Goal: Check status: Check status

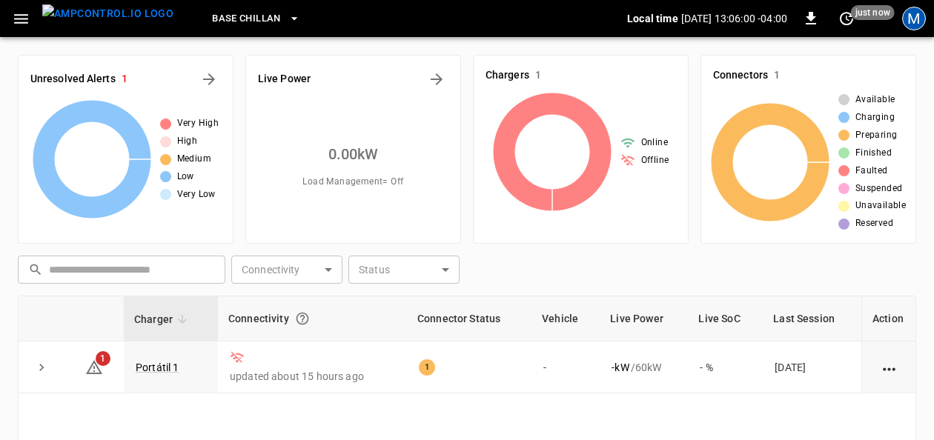
click at [921, 19] on div "M" at bounding box center [914, 19] width 24 height 24
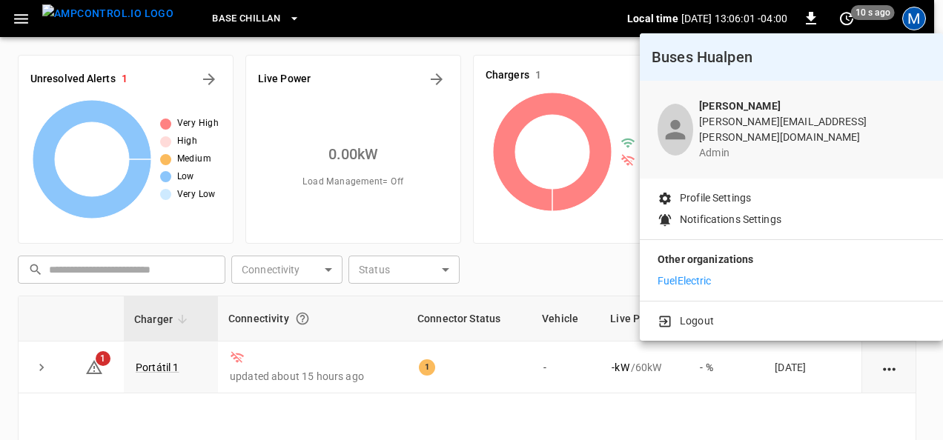
click at [683, 277] on p "FuelElectric" at bounding box center [685, 282] width 54 height 16
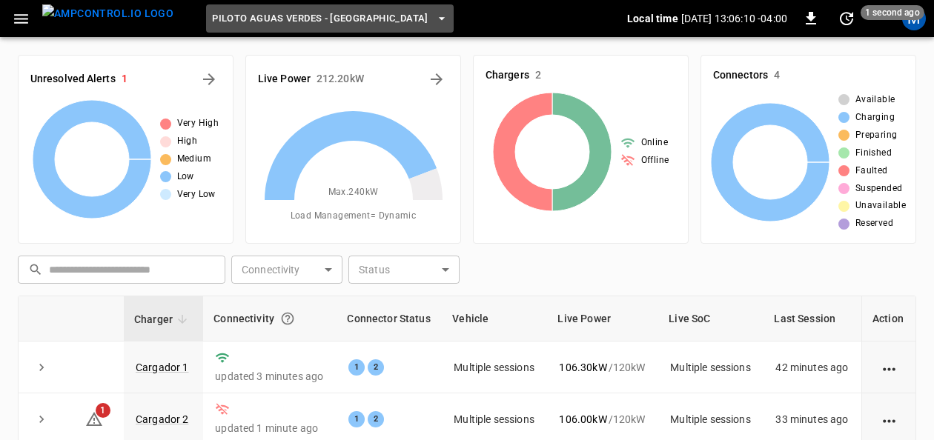
click at [329, 16] on span "Piloto Aguas Verdes - [GEOGRAPHIC_DATA]" at bounding box center [320, 18] width 217 height 17
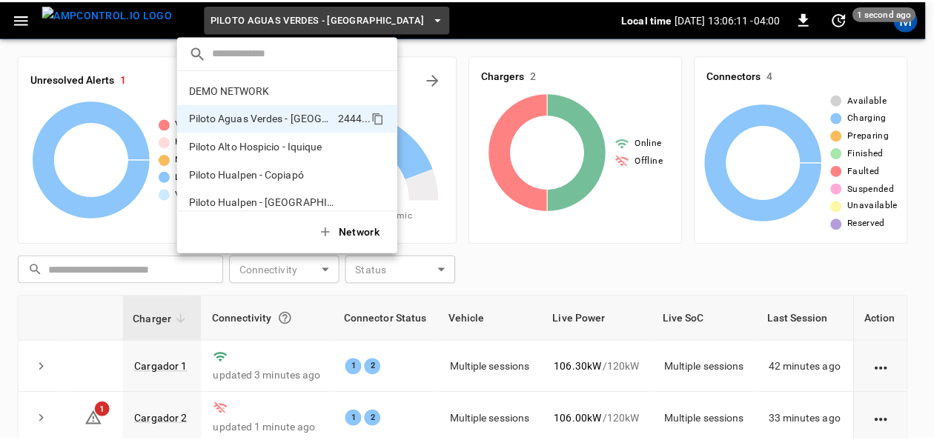
scroll to position [12, 0]
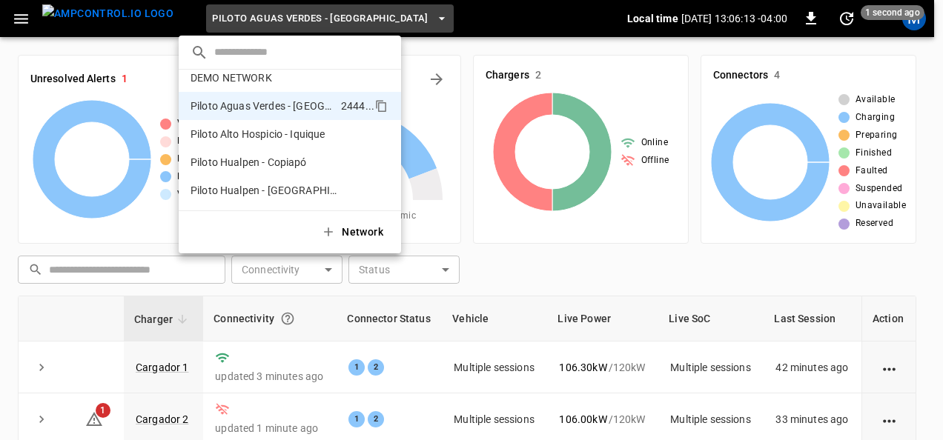
click at [102, 18] on div at bounding box center [471, 220] width 943 height 440
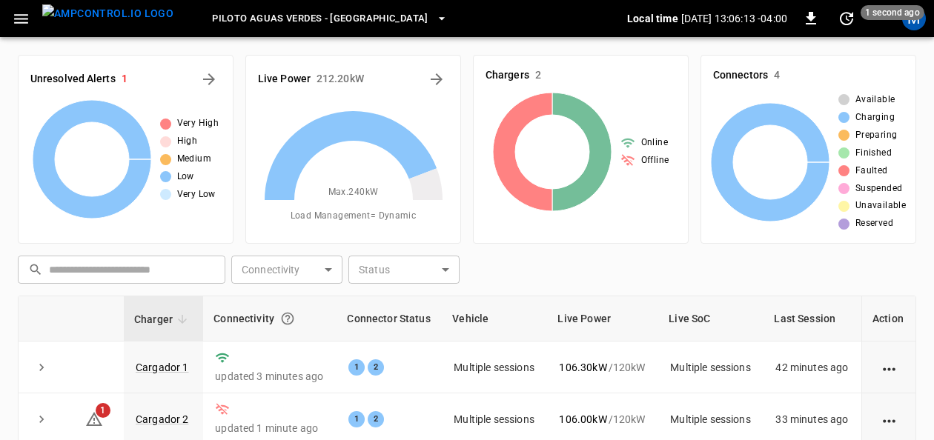
click at [19, 16] on icon "button" at bounding box center [21, 19] width 19 height 19
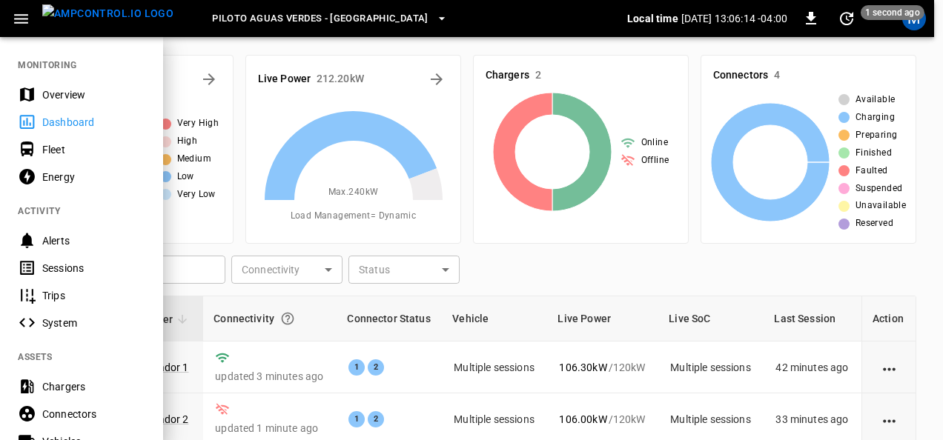
drag, startPoint x: 53, startPoint y: 96, endPoint x: 326, endPoint y: 19, distance: 282.8
click at [53, 96] on div "Overview" at bounding box center [93, 94] width 103 height 15
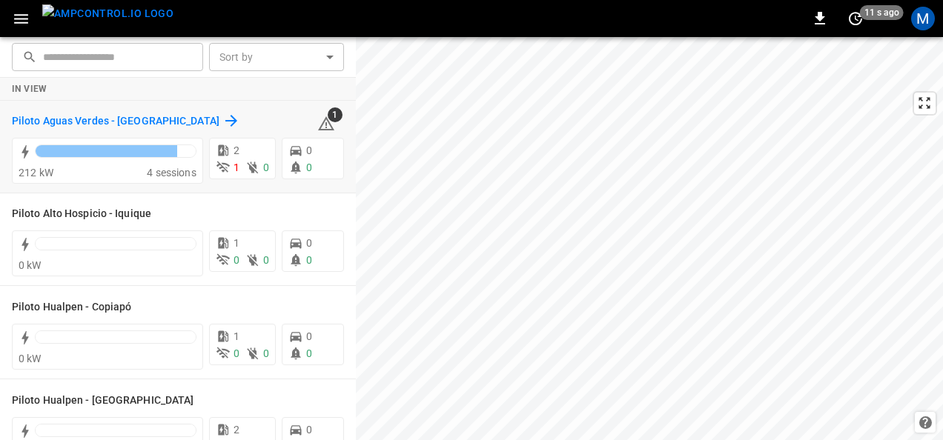
click at [164, 117] on h6 "Piloto Aguas Verdes - Antofagasta" at bounding box center [116, 121] width 208 height 16
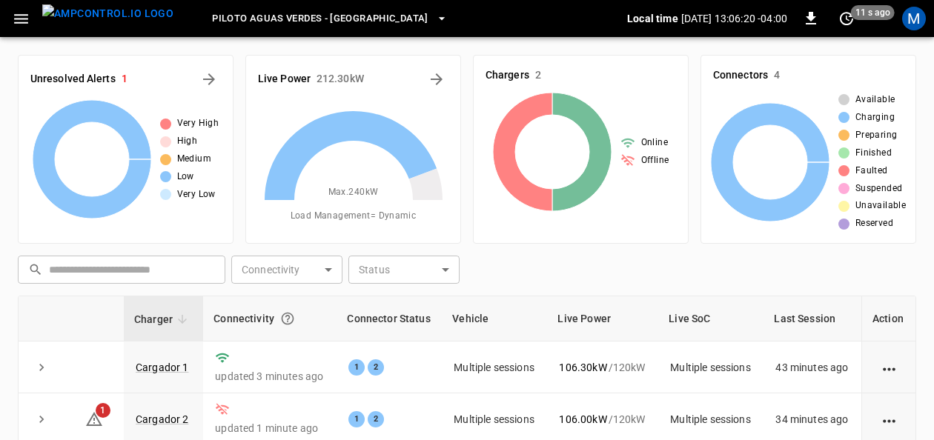
scroll to position [74, 0]
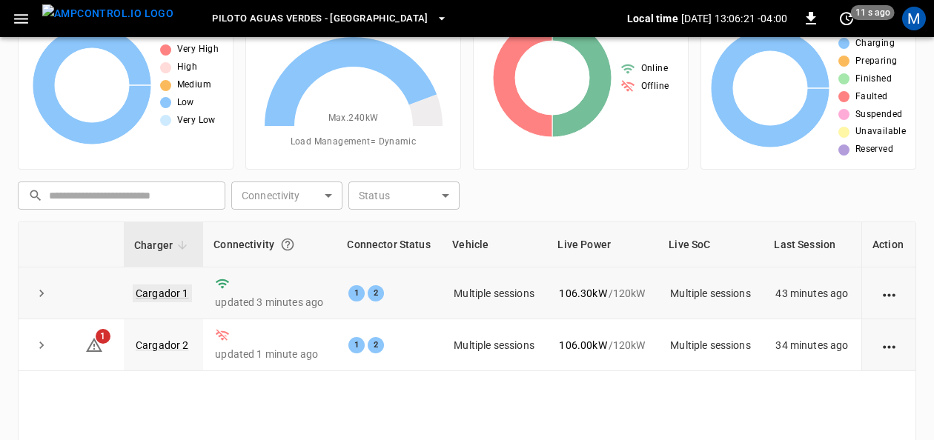
click at [181, 289] on link "Cargador 1" at bounding box center [162, 294] width 59 height 18
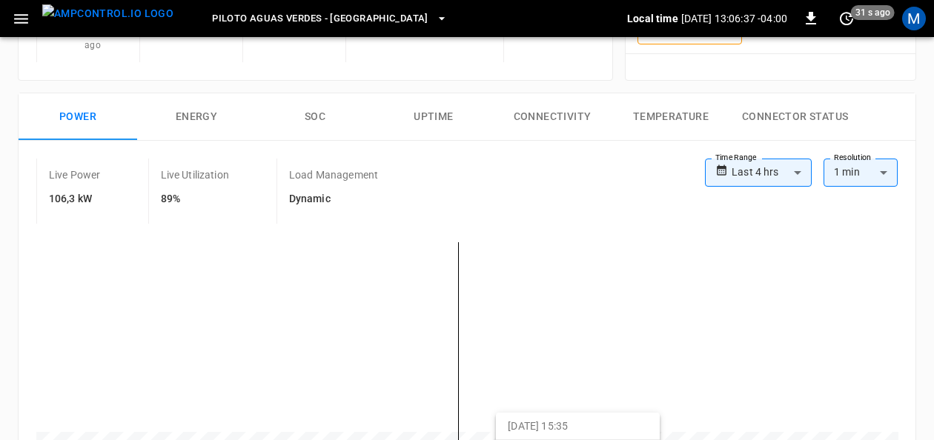
scroll to position [148, 0]
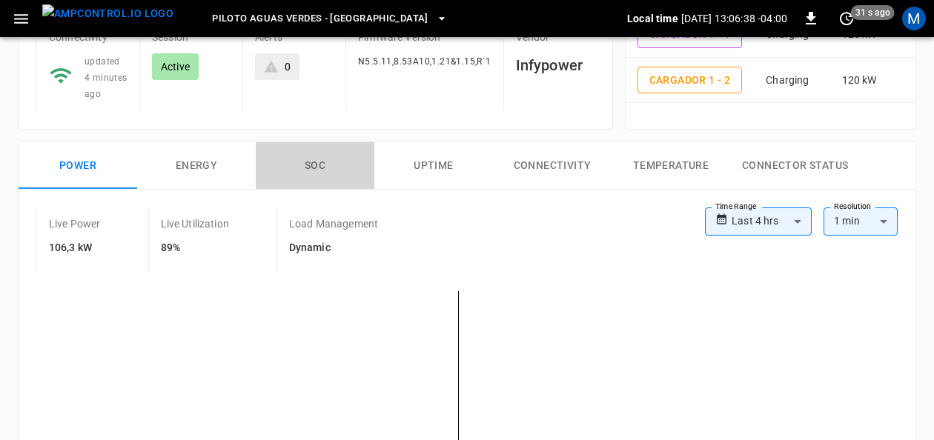
click at [329, 160] on button "SOC" at bounding box center [315, 165] width 119 height 47
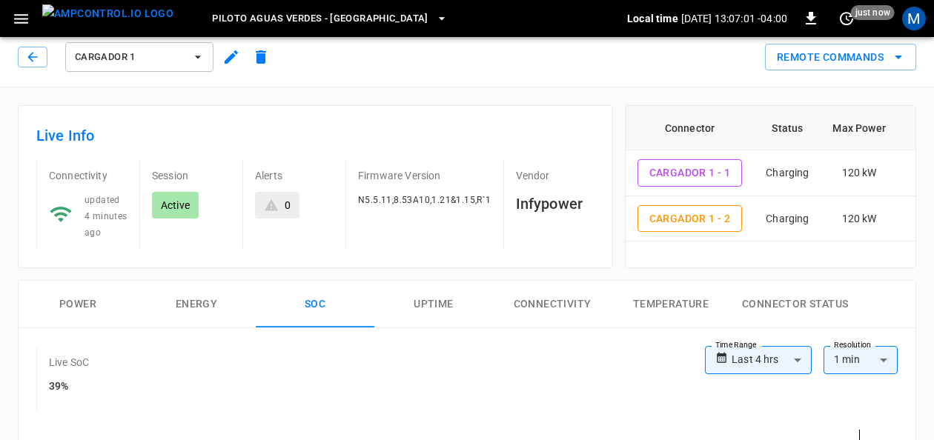
scroll to position [0, 0]
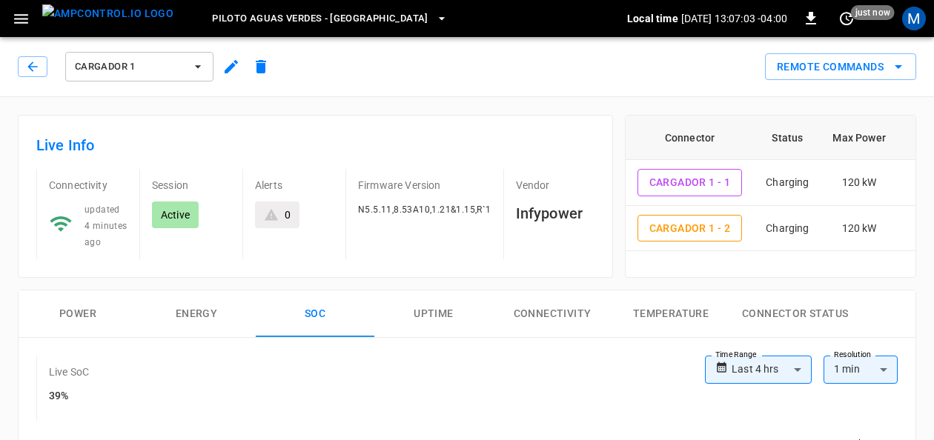
click at [202, 64] on icon "button" at bounding box center [198, 66] width 15 height 15
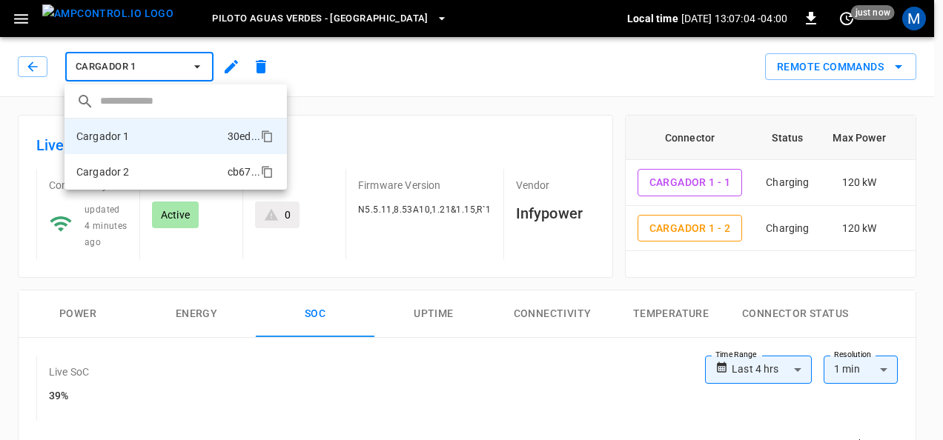
click at [145, 171] on li "Cargador 2 cb67 ..." at bounding box center [176, 172] width 222 height 36
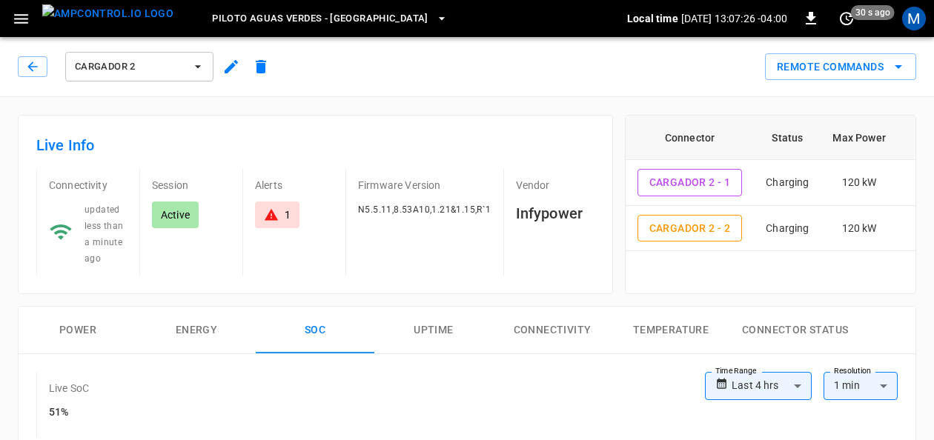
click at [350, 16] on span "Piloto Aguas Verdes - Antofagasta" at bounding box center [320, 18] width 217 height 17
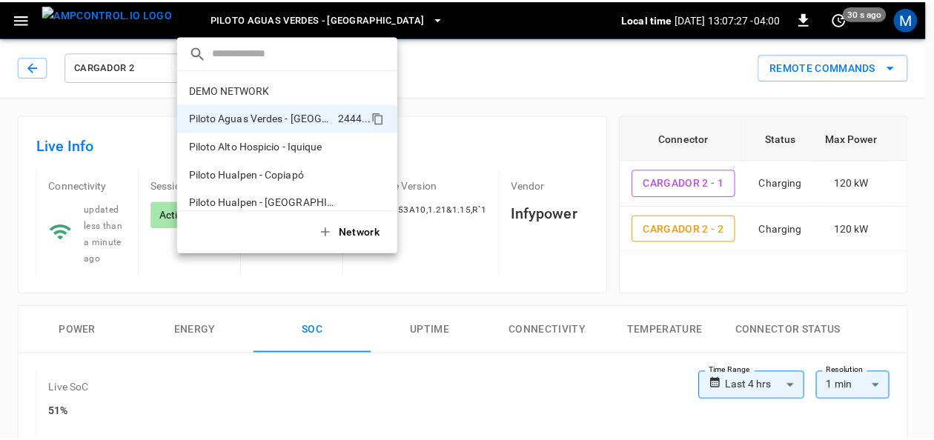
scroll to position [12, 0]
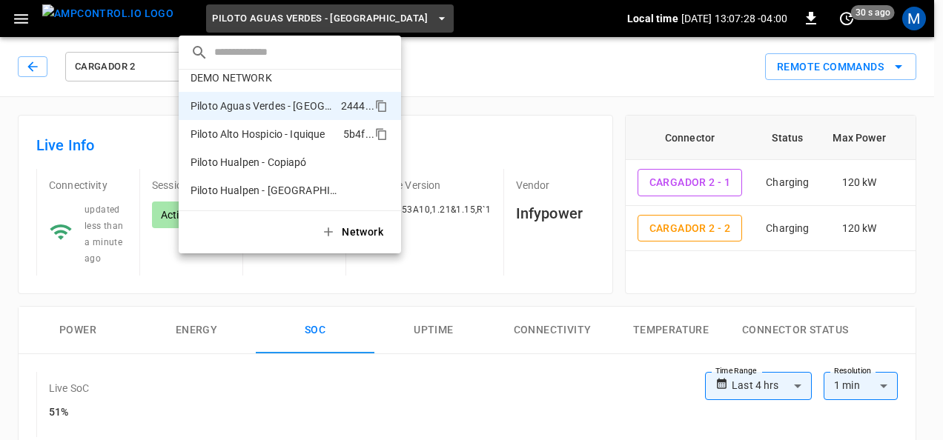
click at [317, 130] on p "Piloto Alto Hospicio - Iquique" at bounding box center [264, 134] width 147 height 15
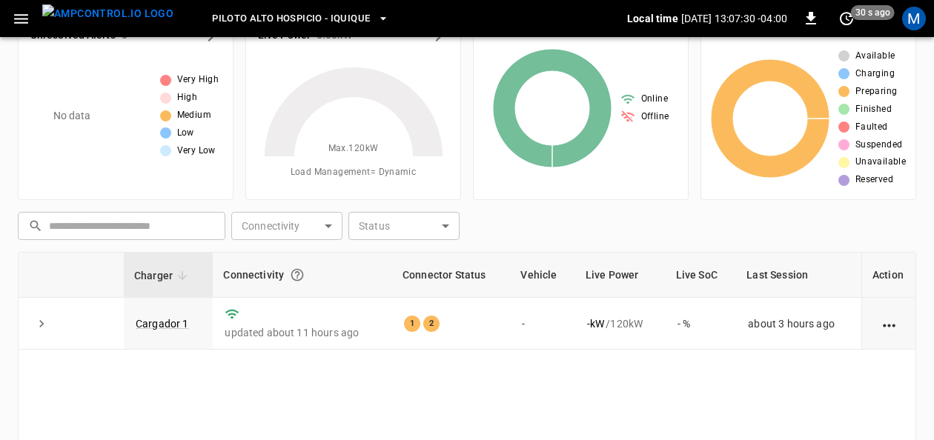
scroll to position [74, 0]
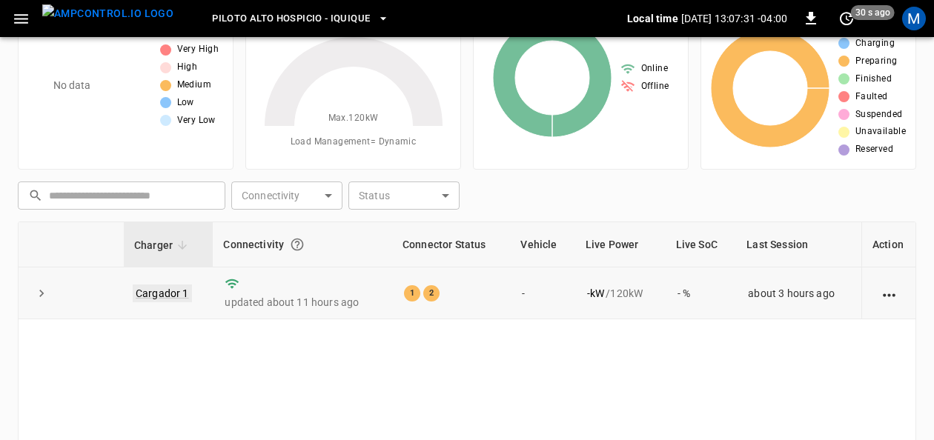
click at [159, 294] on link "Cargador 1" at bounding box center [162, 294] width 59 height 18
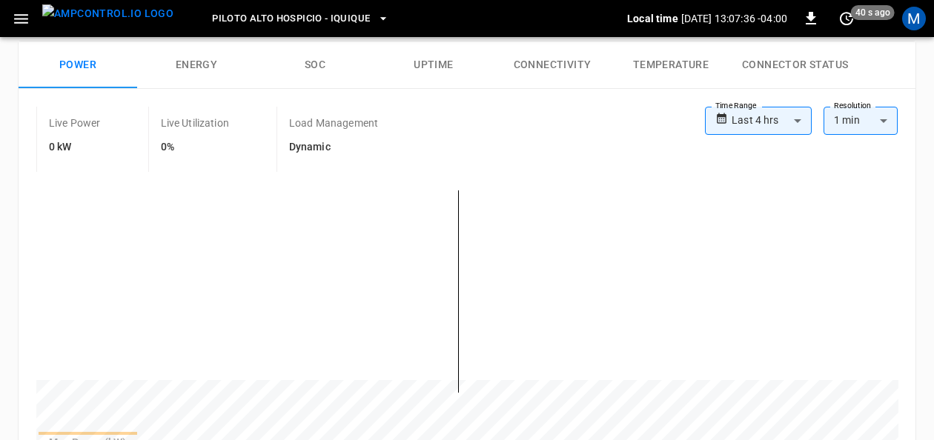
scroll to position [175, 0]
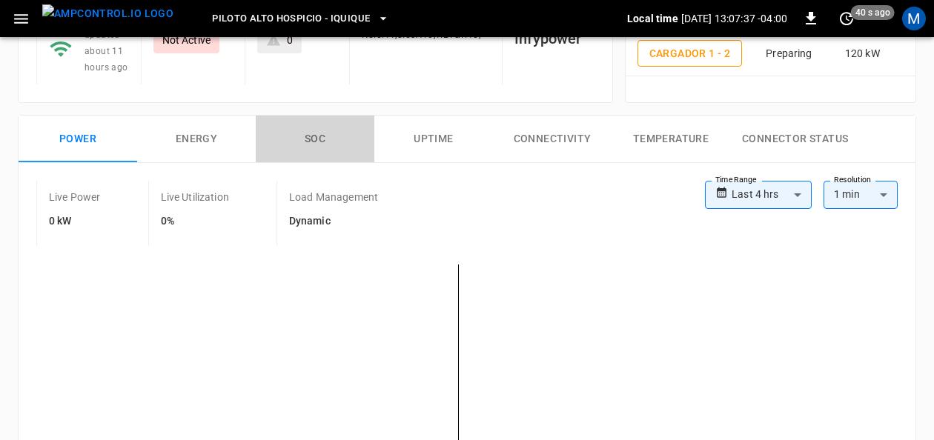
click at [320, 136] on button "SOC" at bounding box center [315, 139] width 119 height 47
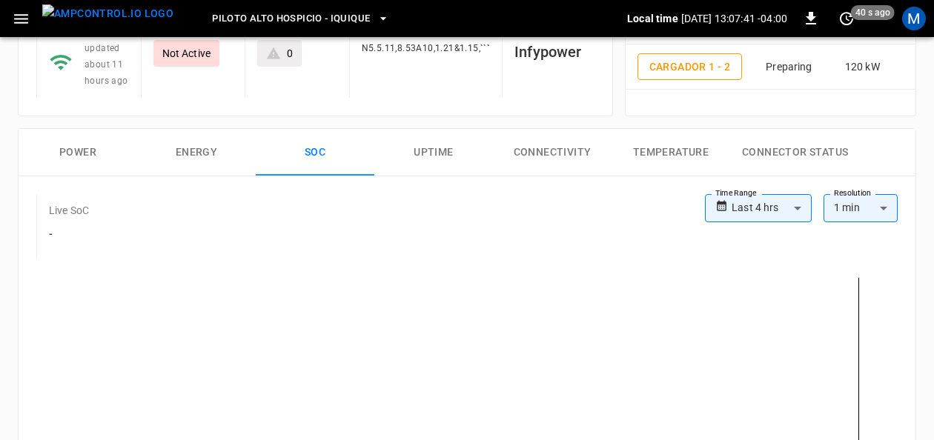
scroll to position [125, 0]
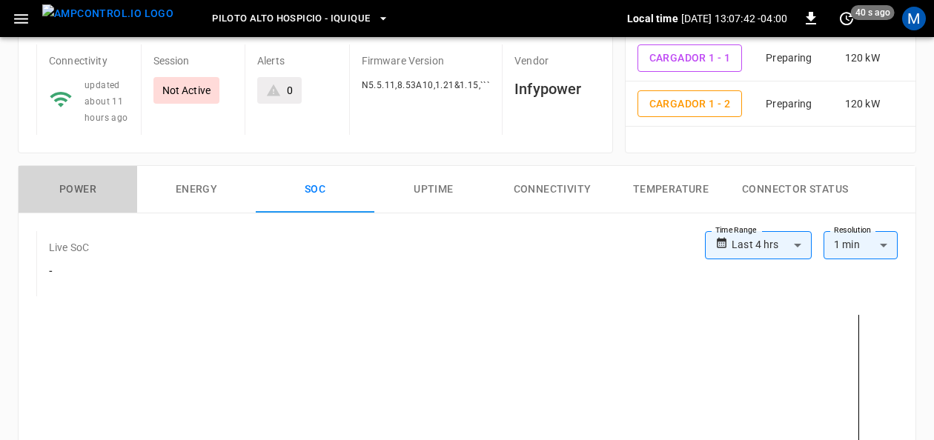
click at [53, 178] on button "Power" at bounding box center [78, 189] width 119 height 47
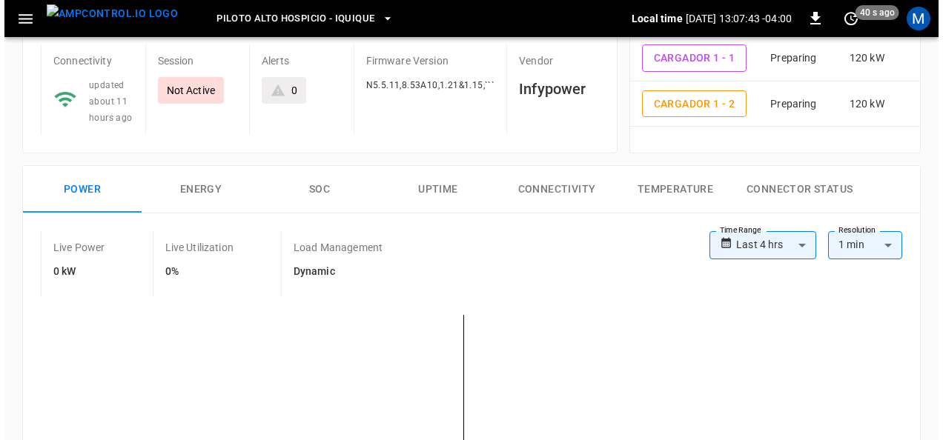
scroll to position [0, 0]
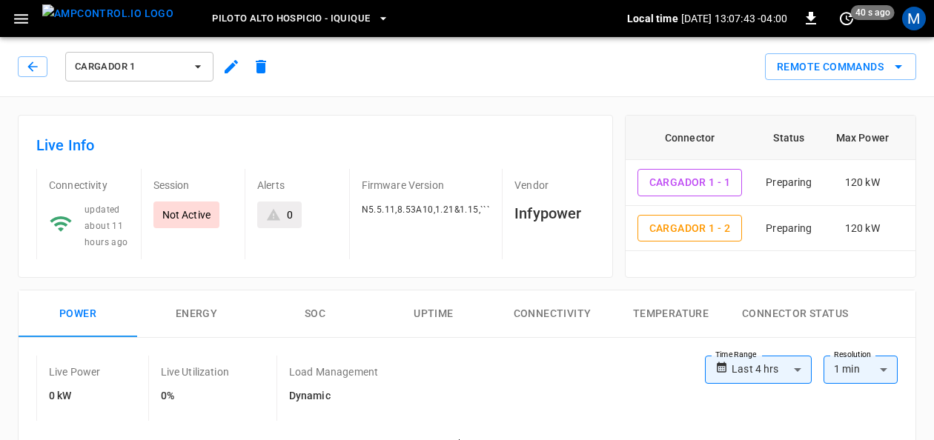
click at [320, 16] on span "Piloto Alto Hospicio - Iquique" at bounding box center [291, 18] width 158 height 17
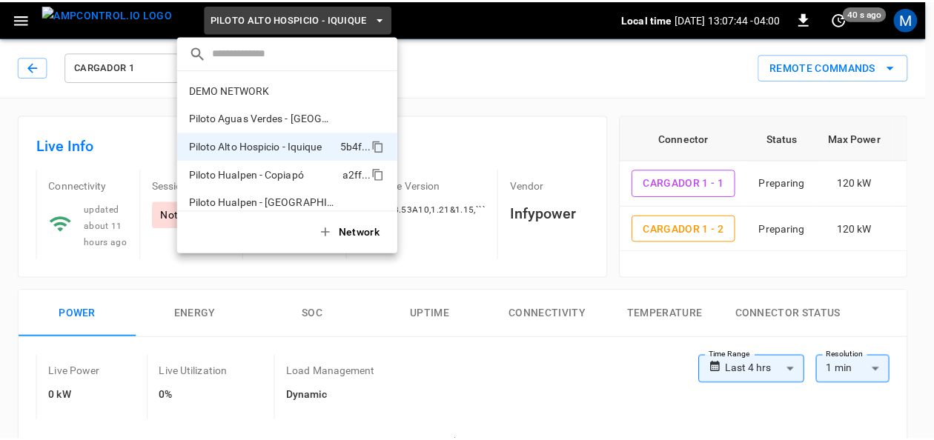
scroll to position [12, 0]
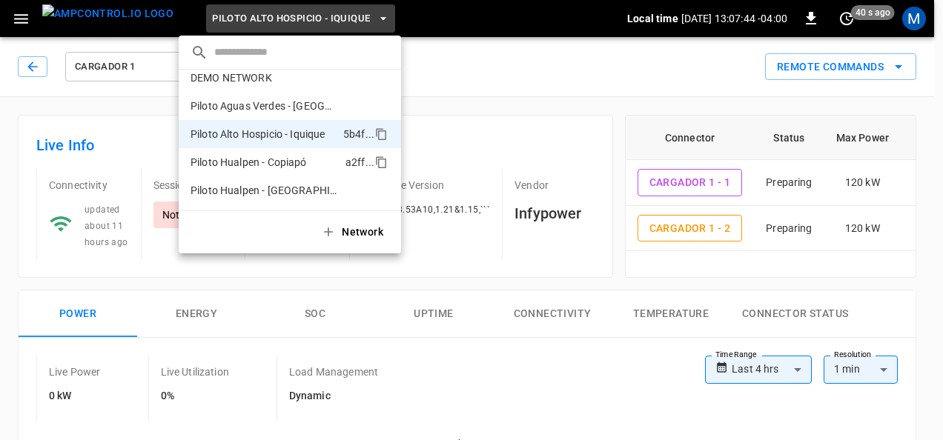
click at [306, 165] on p "Piloto Hualpen - Copiapó" at bounding box center [265, 162] width 149 height 15
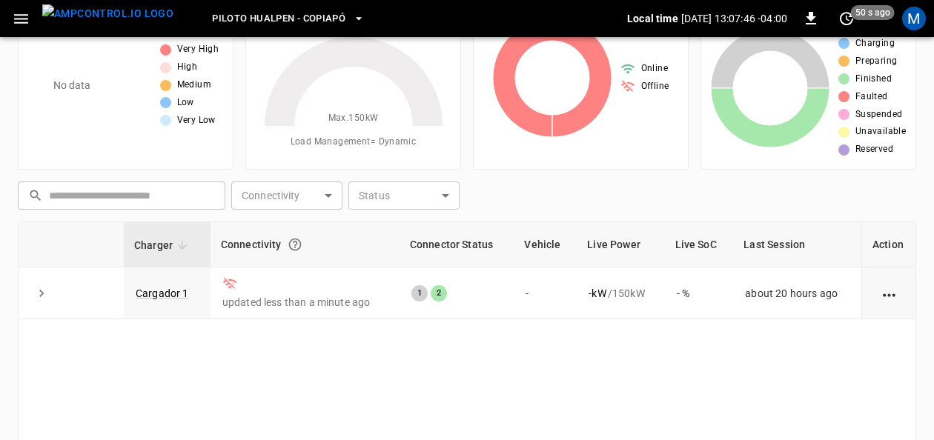
scroll to position [220, 0]
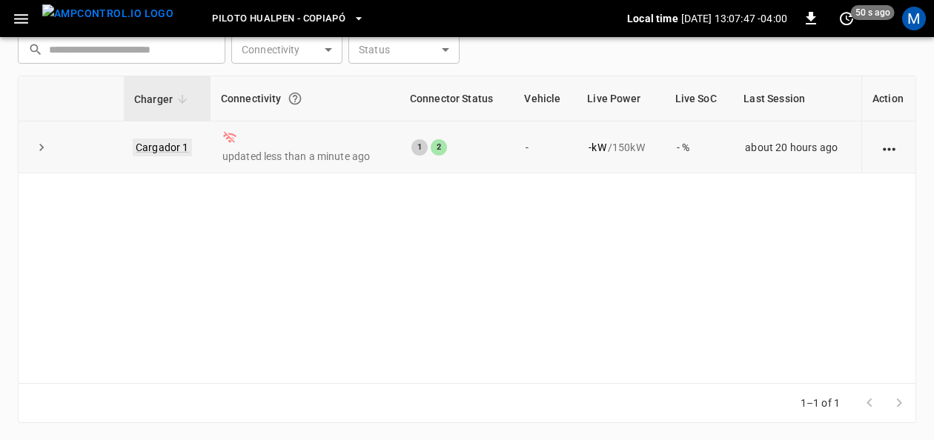
click at [171, 148] on link "Cargador 1" at bounding box center [162, 148] width 59 height 18
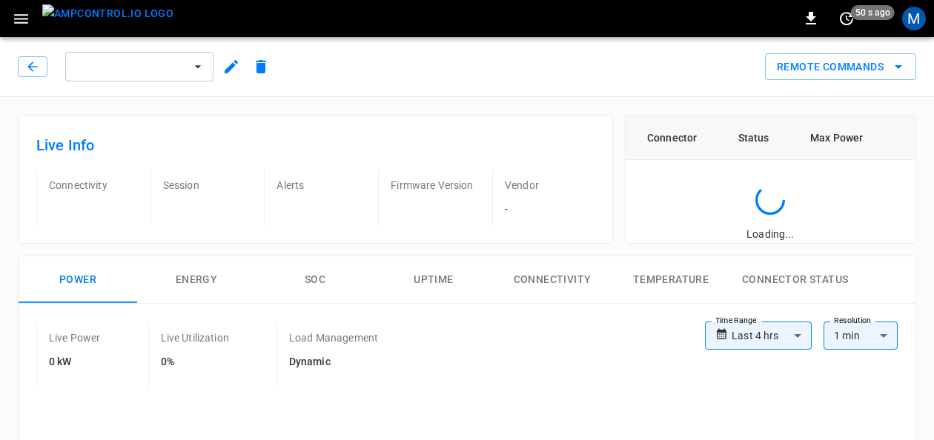
scroll to position [148, 0]
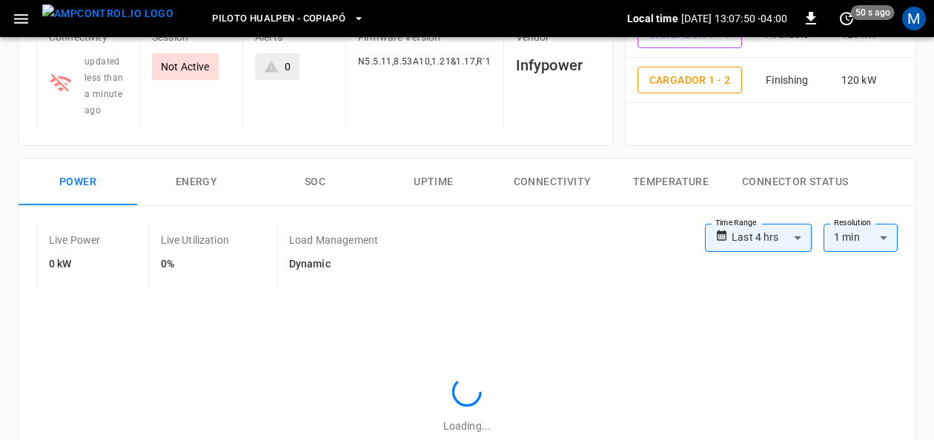
click at [316, 176] on button "SOC" at bounding box center [315, 182] width 119 height 47
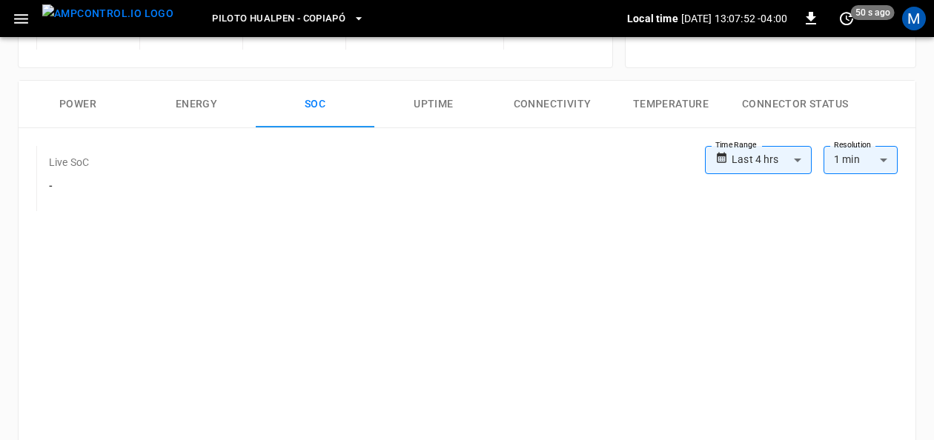
scroll to position [222, 0]
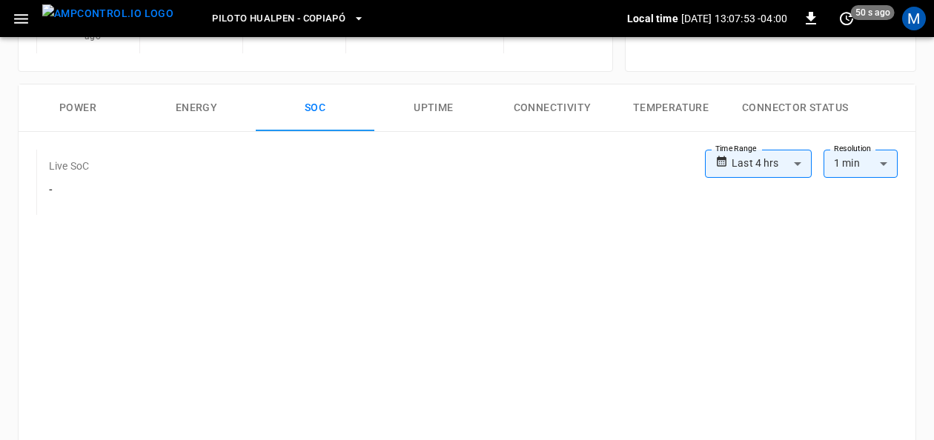
click at [82, 104] on button "Power" at bounding box center [78, 108] width 119 height 47
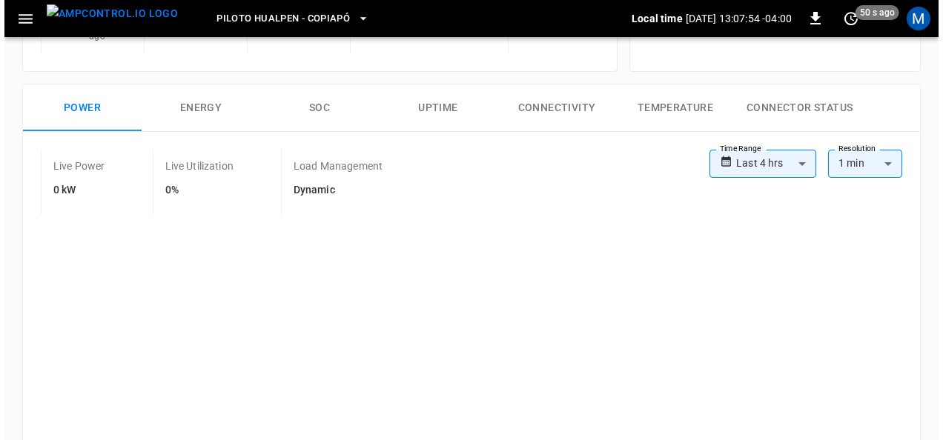
scroll to position [0, 0]
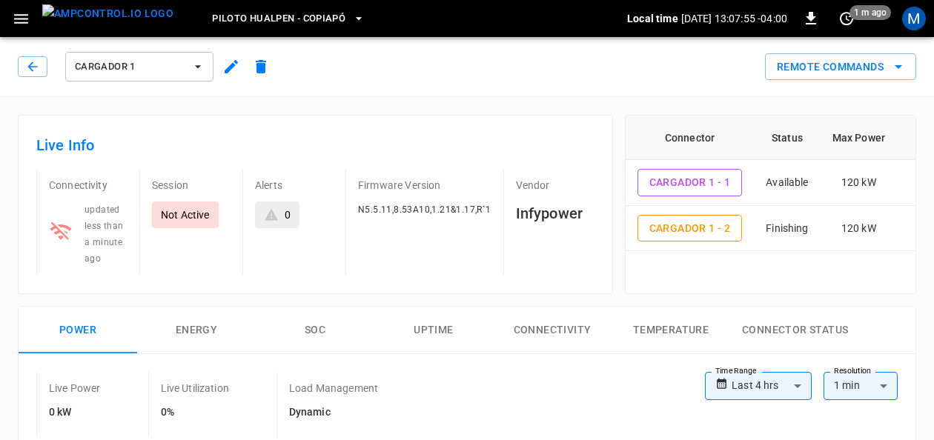
click at [186, 82] on div "Cargador 1" at bounding box center [139, 67] width 154 height 36
click at [182, 70] on span "Cargador 1" at bounding box center [130, 67] width 110 height 17
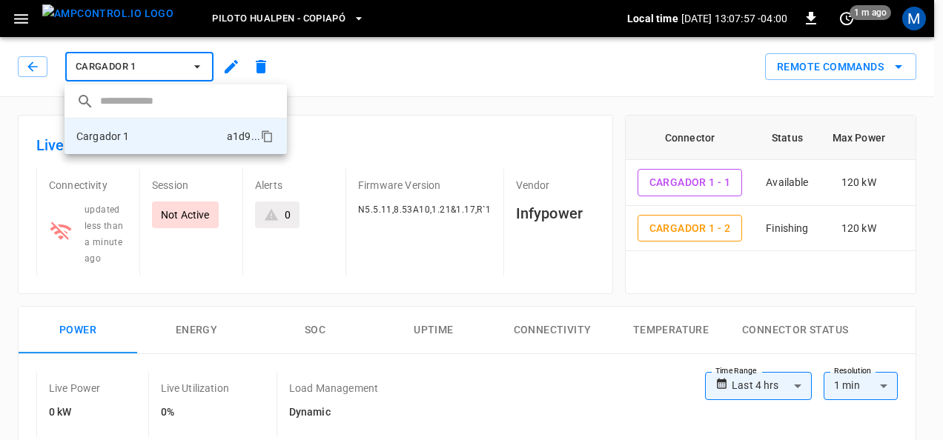
click at [166, 70] on div at bounding box center [471, 220] width 943 height 440
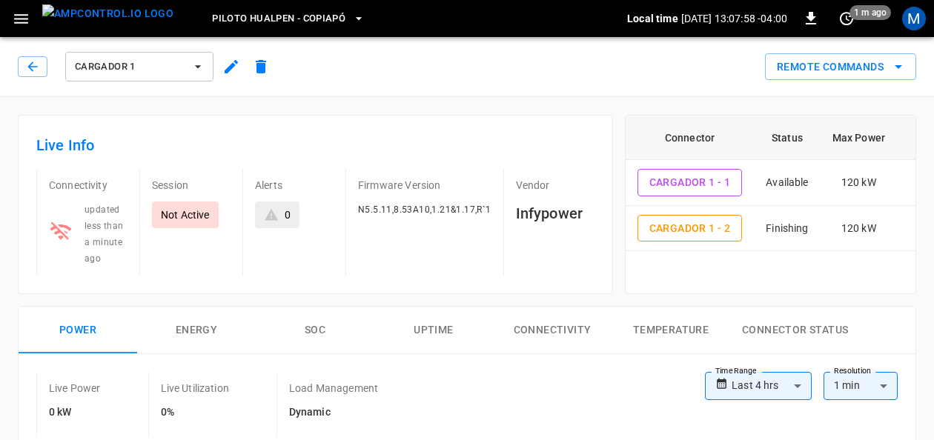
click at [290, 15] on span "Piloto Hualpen - Copiapó" at bounding box center [278, 18] width 133 height 17
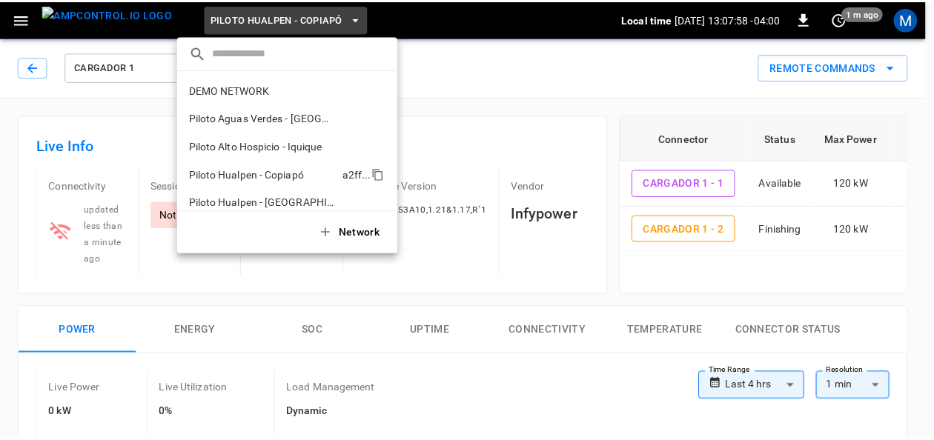
scroll to position [12, 0]
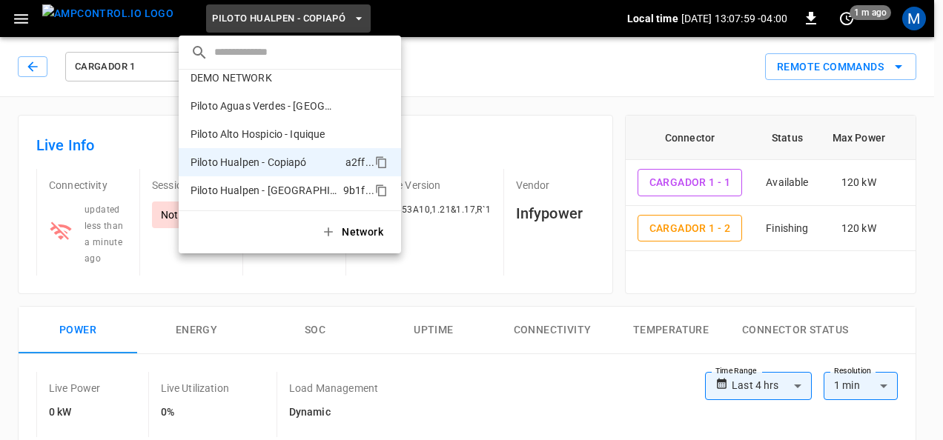
click at [274, 196] on p "Piloto Hualpen - Santiago" at bounding box center [264, 190] width 147 height 15
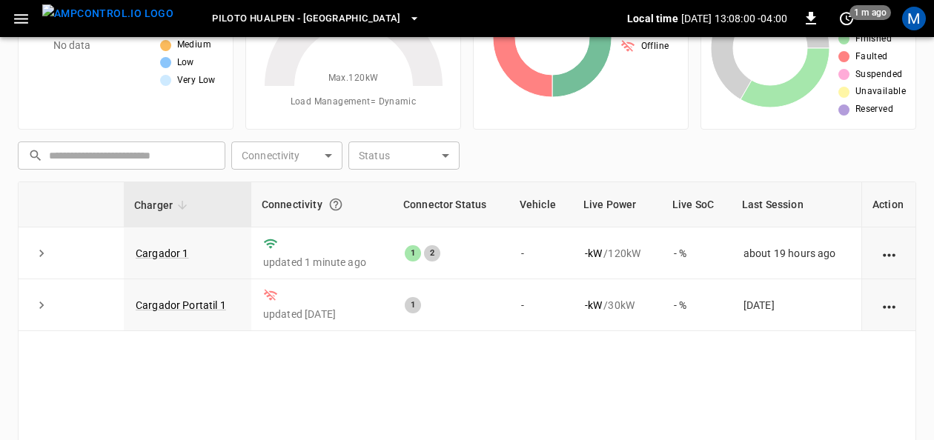
scroll to position [148, 0]
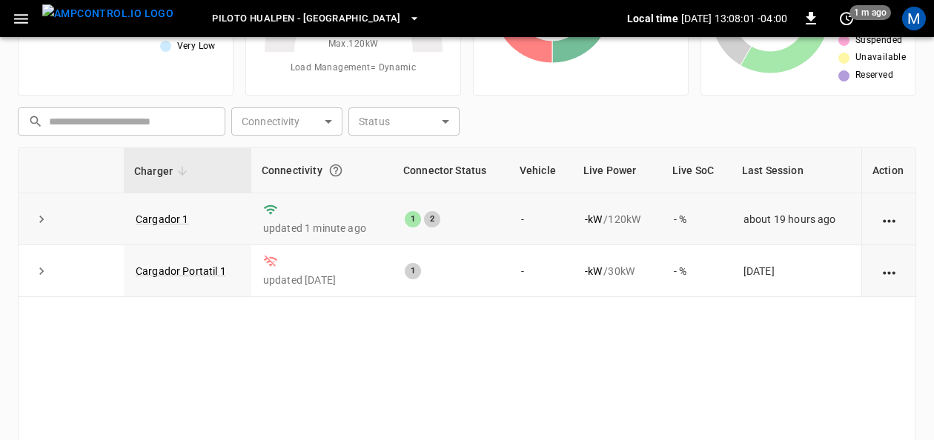
click at [188, 219] on td "Cargador 1" at bounding box center [188, 220] width 128 height 52
click at [181, 219] on link "Cargador 1" at bounding box center [162, 220] width 59 height 18
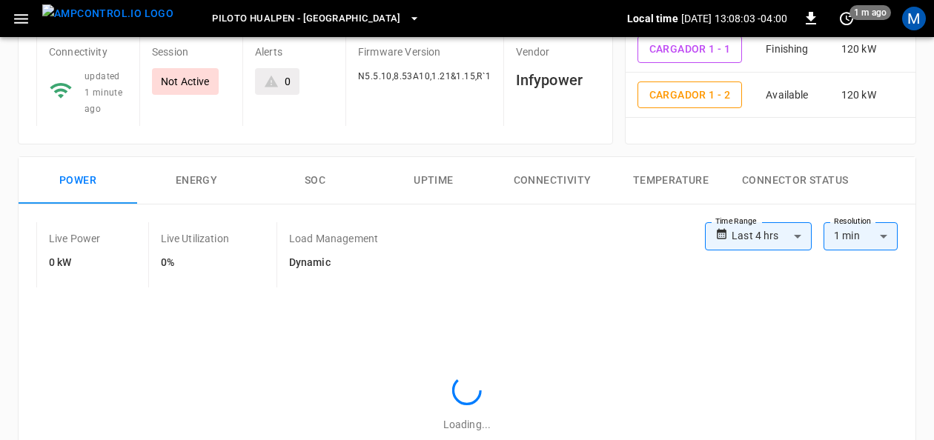
scroll to position [148, 0]
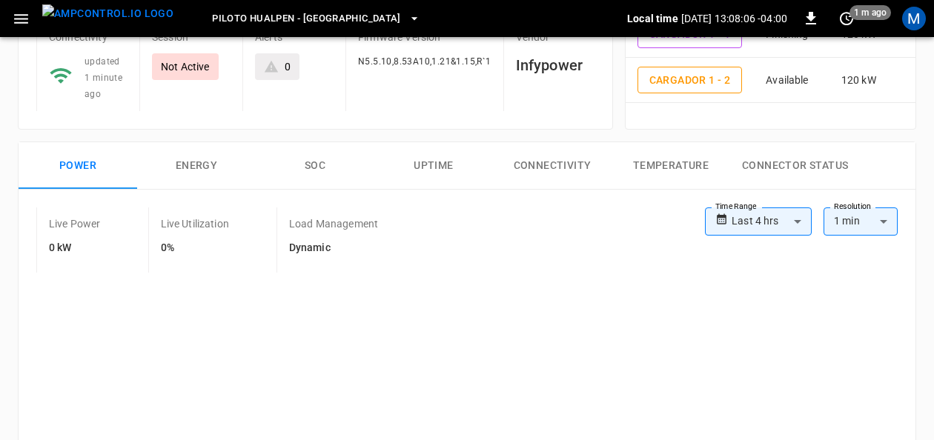
click at [317, 165] on button "SOC" at bounding box center [315, 165] width 119 height 47
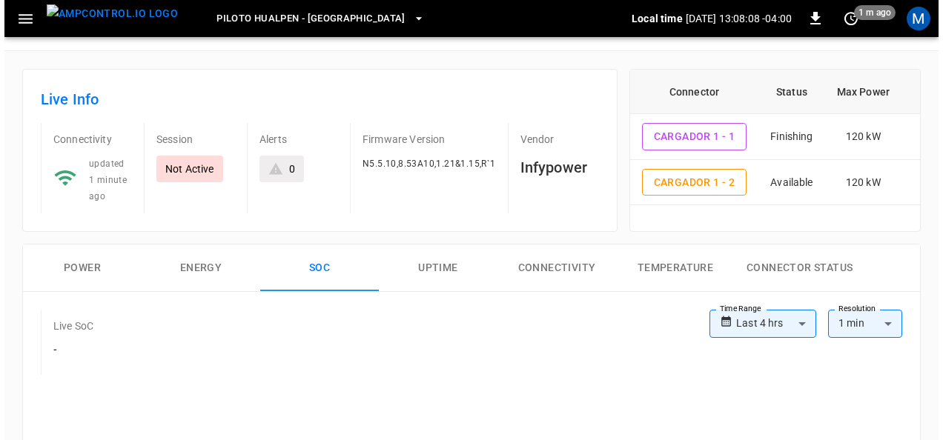
scroll to position [0, 0]
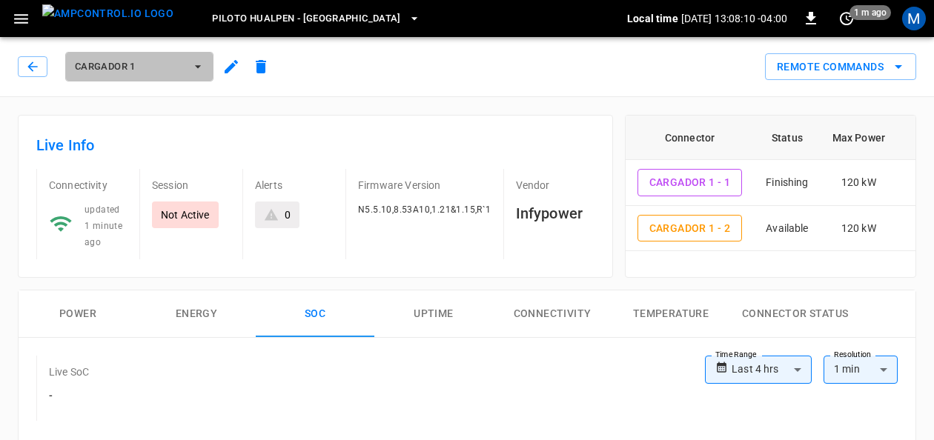
click at [196, 69] on icon "button" at bounding box center [198, 66] width 15 height 15
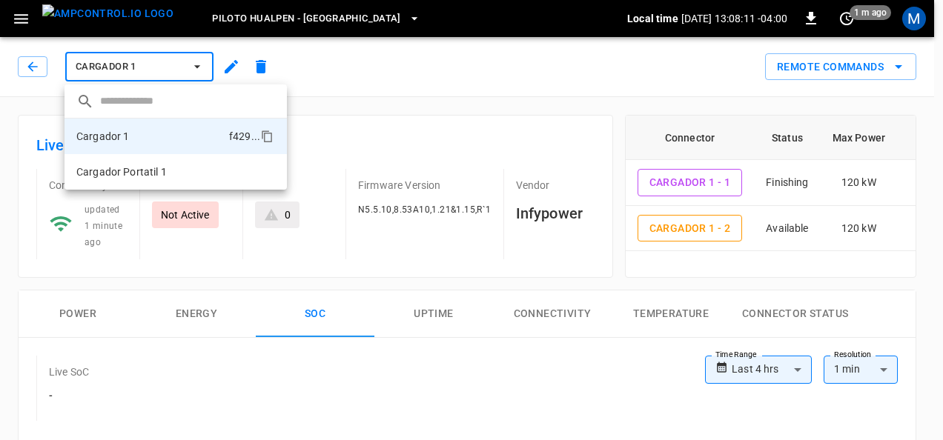
click at [196, 70] on div at bounding box center [471, 220] width 943 height 440
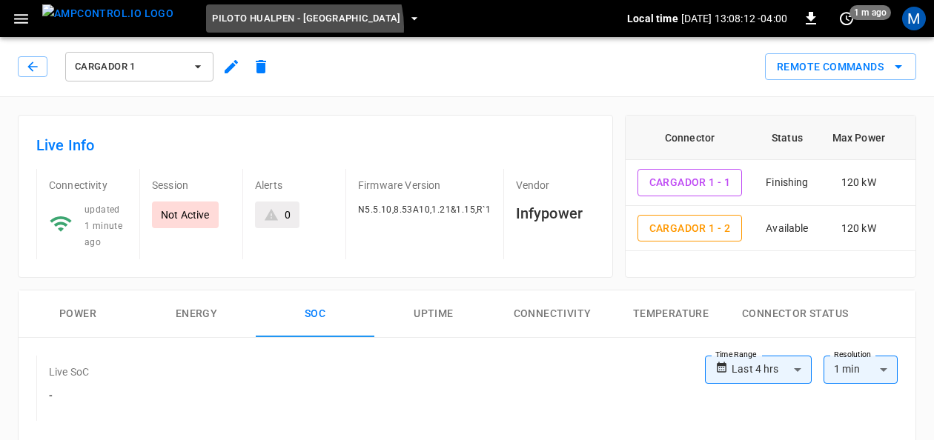
click at [276, 27] on button "Piloto Hualpen - Santiago" at bounding box center [316, 18] width 220 height 29
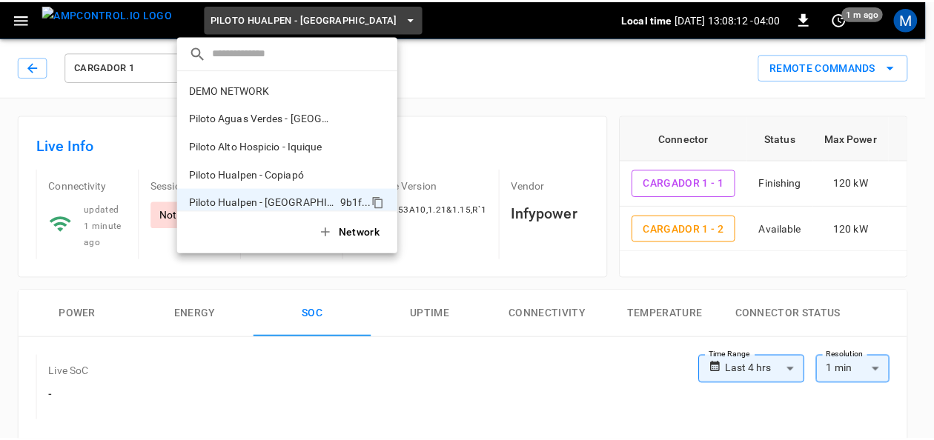
scroll to position [12, 0]
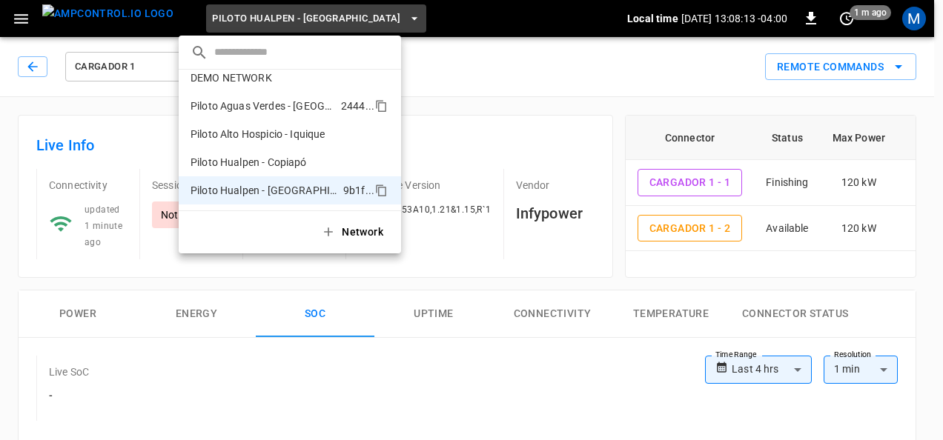
click at [254, 99] on p "Piloto Aguas Verdes - Antofagasta" at bounding box center [263, 106] width 145 height 15
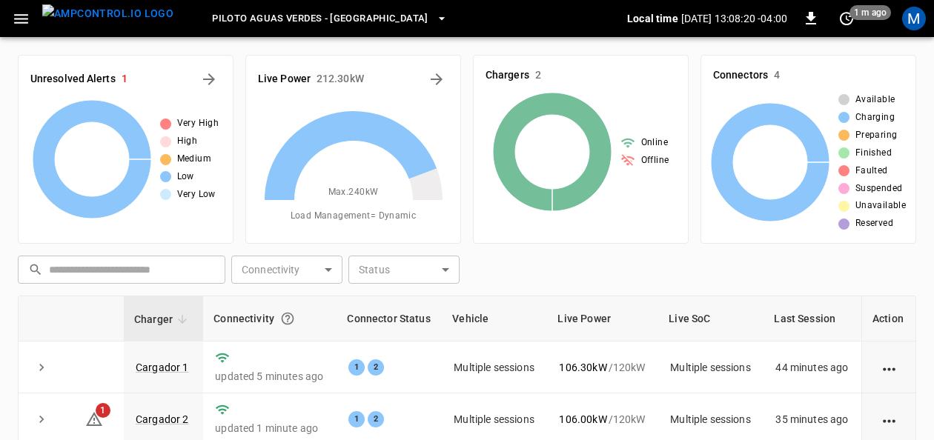
scroll to position [148, 0]
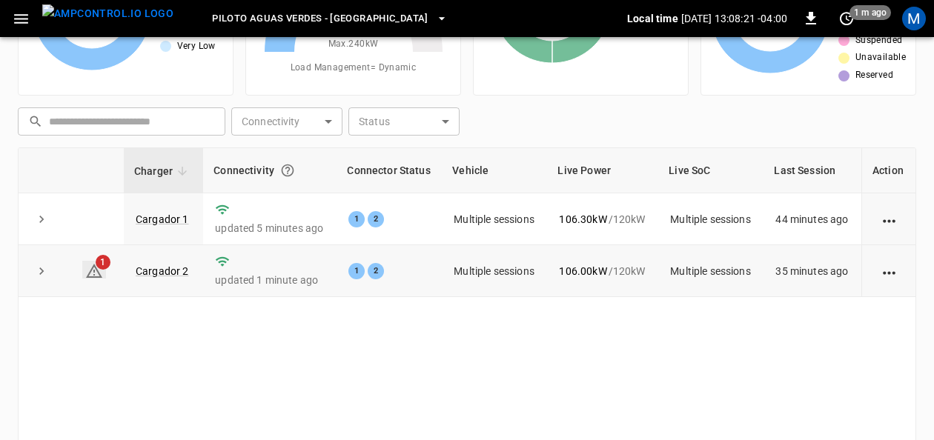
click at [97, 274] on icon at bounding box center [94, 271] width 18 height 18
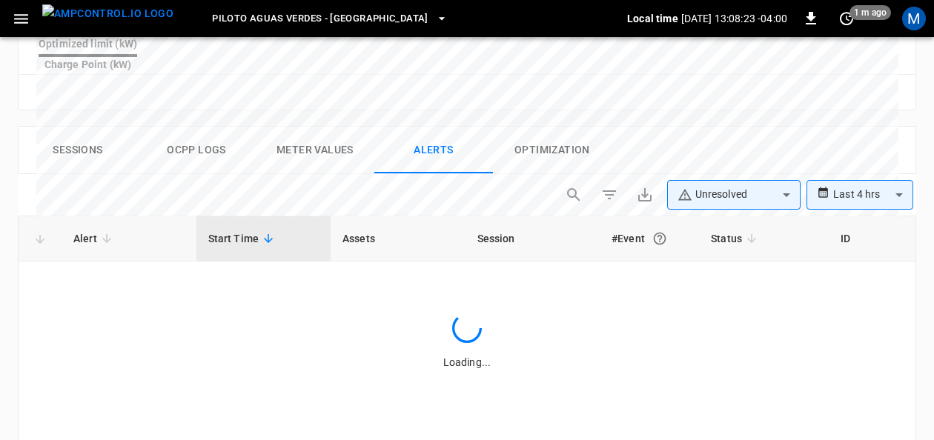
scroll to position [721, 0]
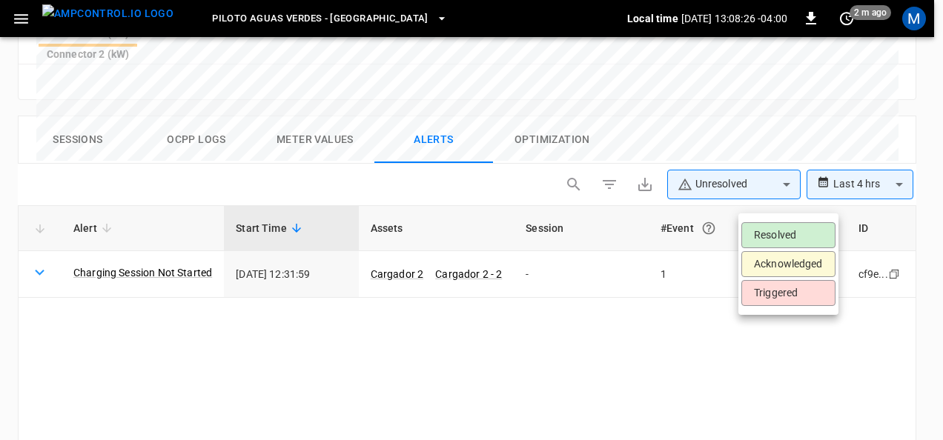
click at [761, 224] on li "Resolved" at bounding box center [788, 235] width 94 height 26
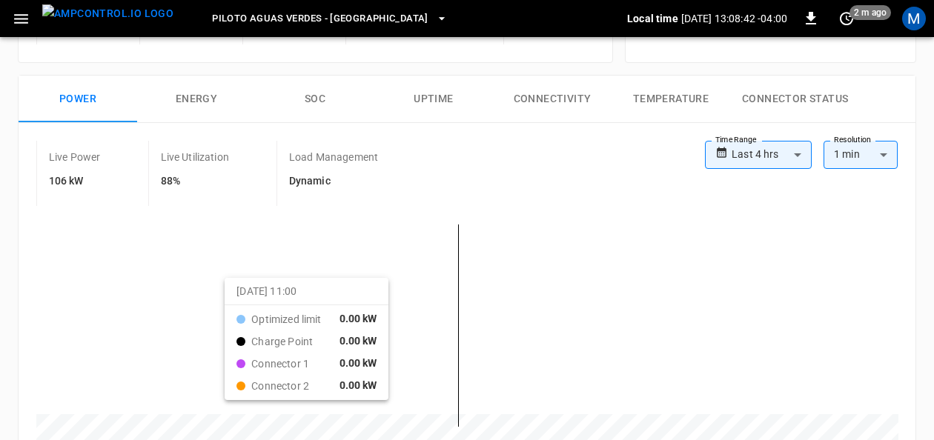
scroll to position [53, 0]
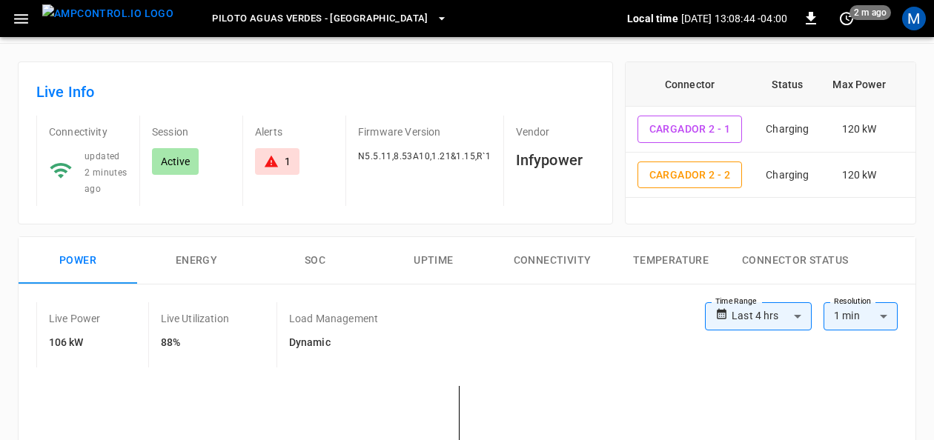
click at [313, 260] on button "SOC" at bounding box center [315, 260] width 119 height 47
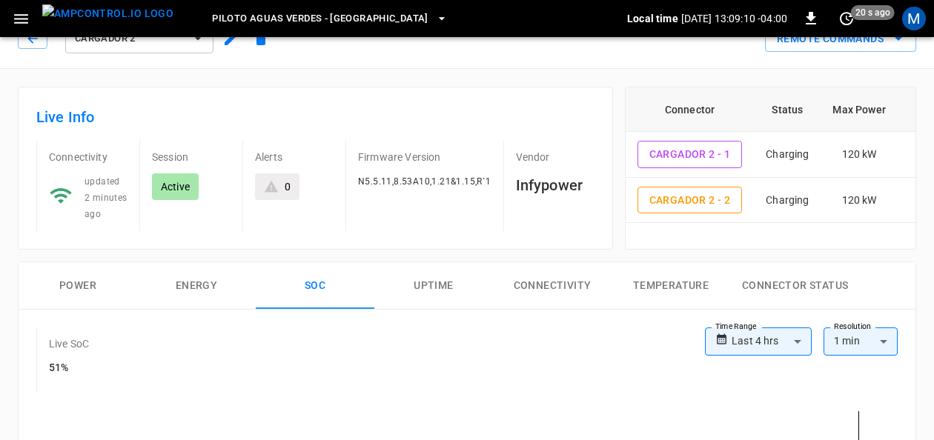
scroll to position [0, 0]
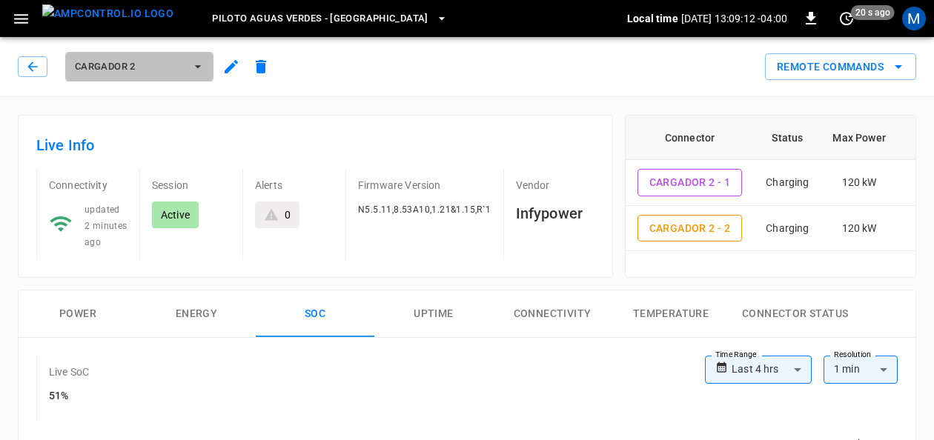
click at [180, 66] on span "Cargador 2" at bounding box center [130, 67] width 110 height 17
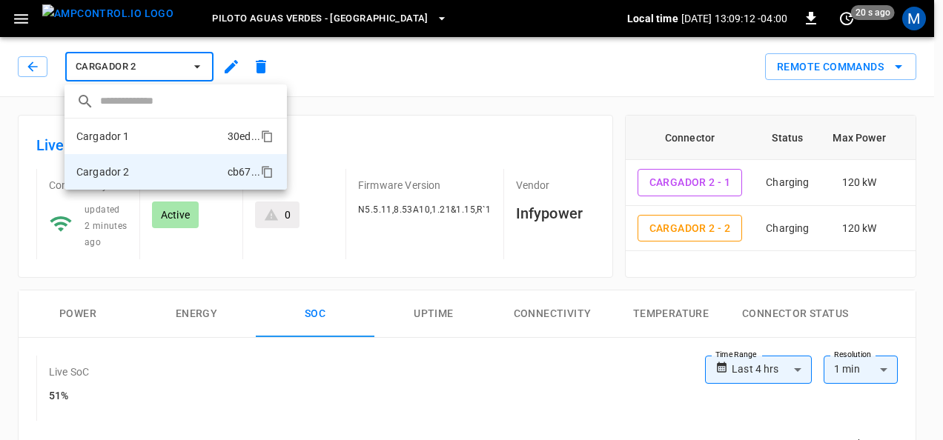
click at [132, 140] on li "Cargador 1 30ed ..." at bounding box center [176, 137] width 222 height 36
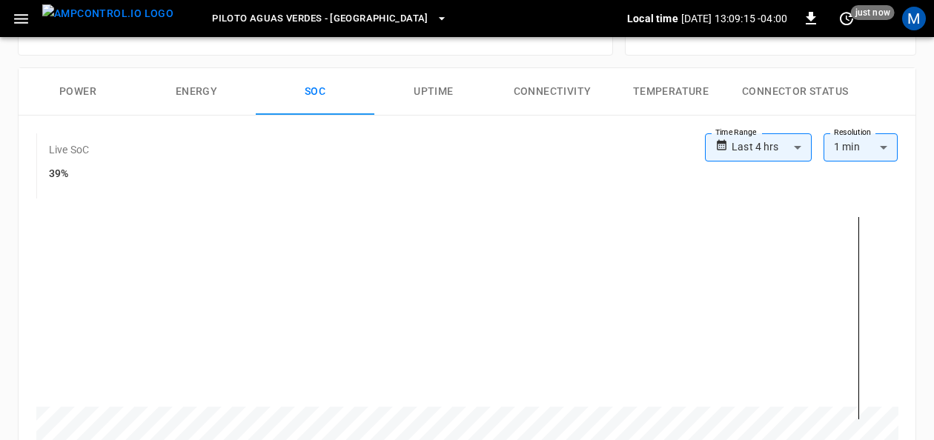
scroll to position [371, 0]
